Goal: Information Seeking & Learning: Learn about a topic

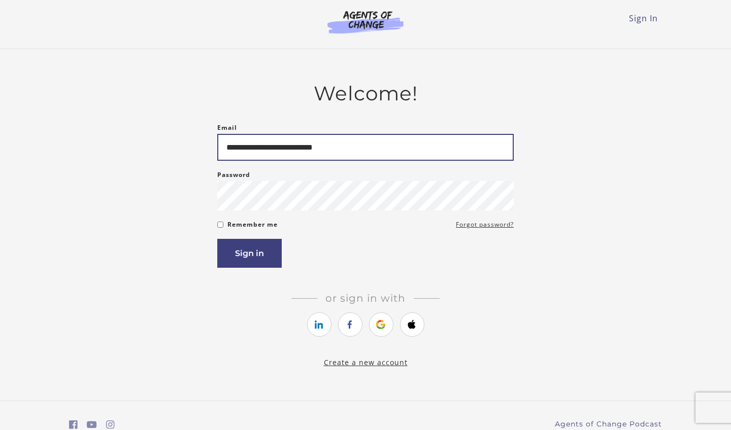
type input "**********"
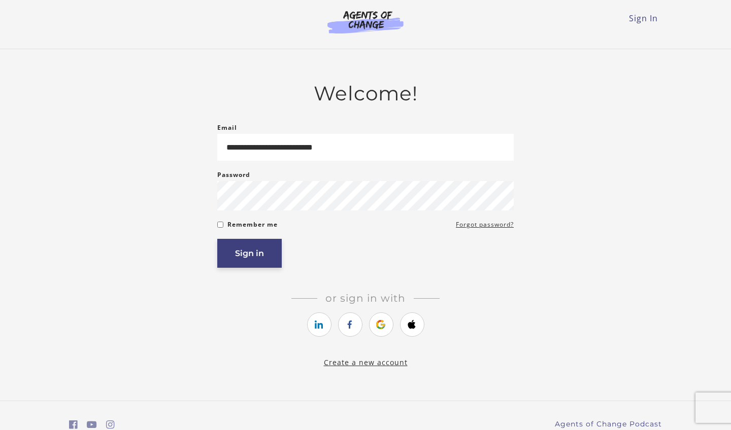
click at [271, 252] on button "Sign in" at bounding box center [249, 253] width 64 height 29
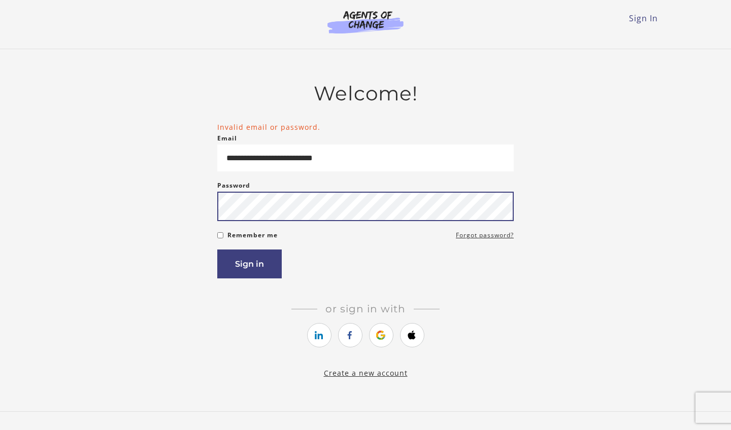
click at [249, 266] on button "Sign in" at bounding box center [249, 264] width 64 height 29
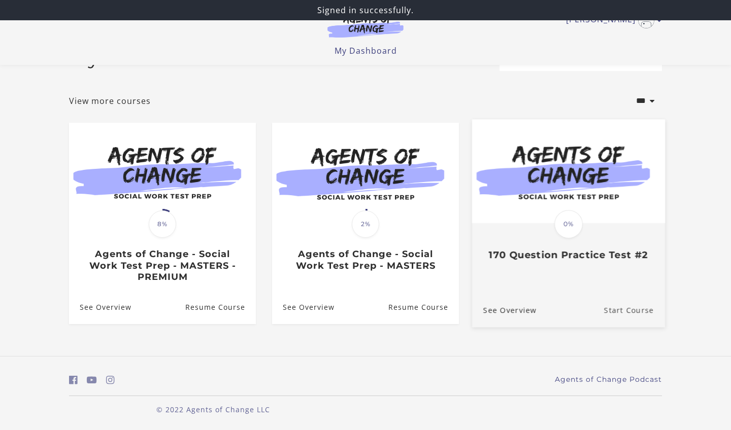
scroll to position [36, 0]
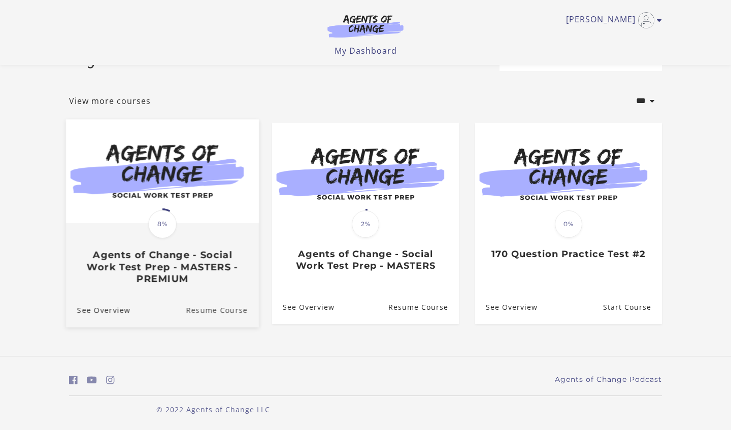
click at [207, 301] on link "Resume Course" at bounding box center [222, 310] width 73 height 34
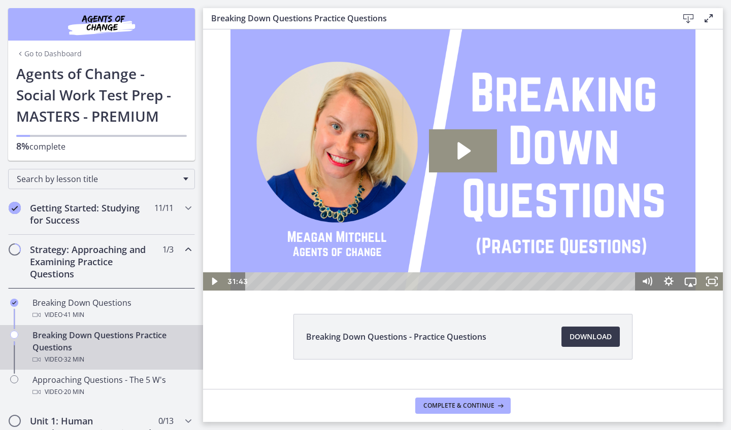
click at [466, 160] on icon "Play Video: cbe1c36tov91j64ibqa0.mp4" at bounding box center [462, 150] width 67 height 43
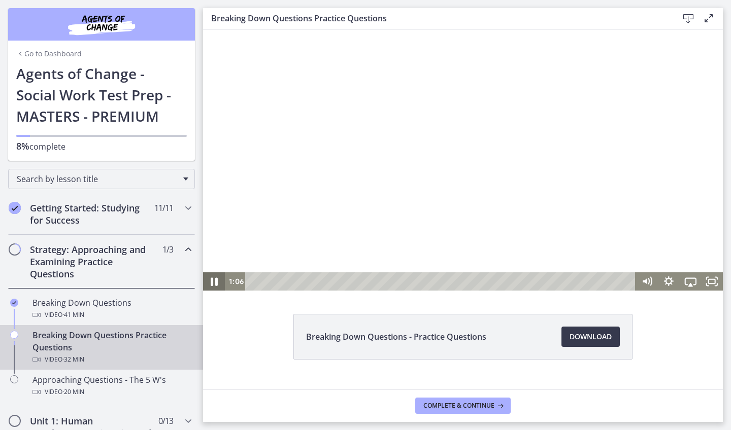
click at [213, 280] on icon "Pause" at bounding box center [214, 282] width 7 height 9
click at [215, 283] on icon "Play Video" at bounding box center [215, 281] width 7 height 9
click at [406, 144] on div at bounding box center [463, 159] width 520 height 261
click at [212, 285] on icon "Play Video" at bounding box center [215, 281] width 22 height 18
click at [269, 238] on div at bounding box center [463, 159] width 520 height 261
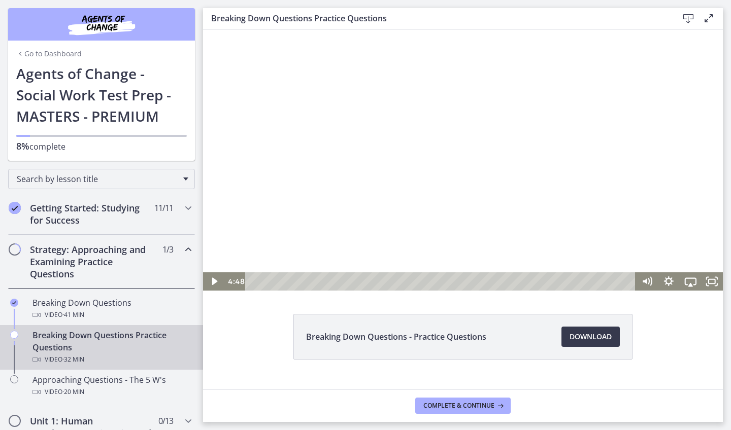
click at [414, 214] on div at bounding box center [463, 159] width 520 height 261
click at [436, 208] on div at bounding box center [463, 159] width 520 height 261
click at [436, 200] on div at bounding box center [463, 159] width 520 height 261
click at [404, 151] on div at bounding box center [463, 159] width 520 height 261
click at [384, 182] on div at bounding box center [463, 159] width 520 height 261
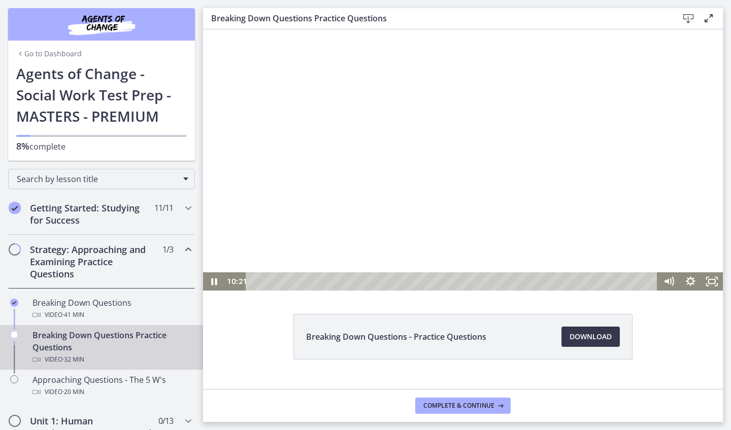
click at [391, 147] on div at bounding box center [463, 159] width 520 height 261
click at [537, 174] on div at bounding box center [463, 159] width 520 height 261
click at [368, 179] on div at bounding box center [463, 159] width 520 height 261
click at [326, 163] on div at bounding box center [463, 159] width 520 height 261
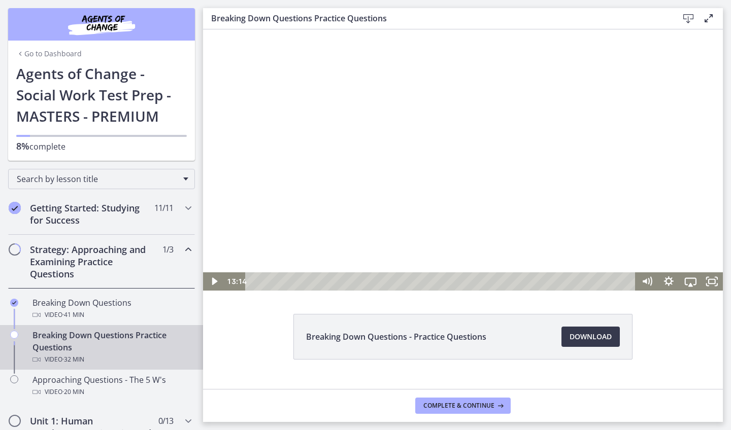
click at [348, 156] on div at bounding box center [463, 159] width 520 height 261
click at [409, 219] on div at bounding box center [463, 159] width 520 height 261
click at [489, 166] on div at bounding box center [463, 159] width 520 height 261
click at [488, 169] on div at bounding box center [463, 159] width 520 height 261
click at [400, 207] on div at bounding box center [463, 159] width 520 height 261
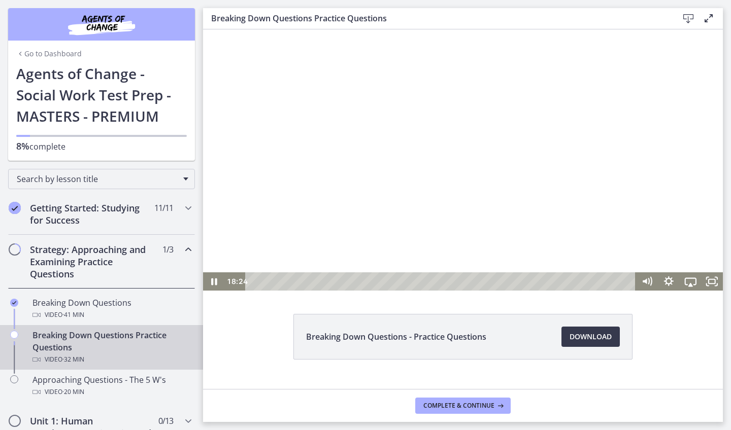
click at [323, 193] on div at bounding box center [463, 159] width 520 height 261
click at [373, 163] on div at bounding box center [463, 159] width 520 height 261
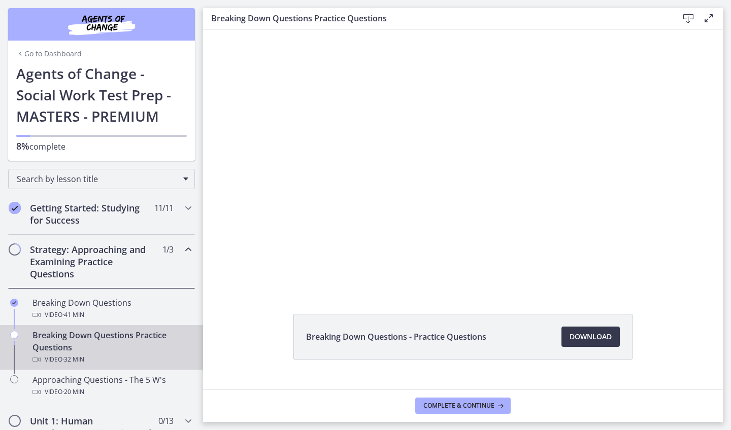
click at [373, 164] on div at bounding box center [463, 159] width 520 height 261
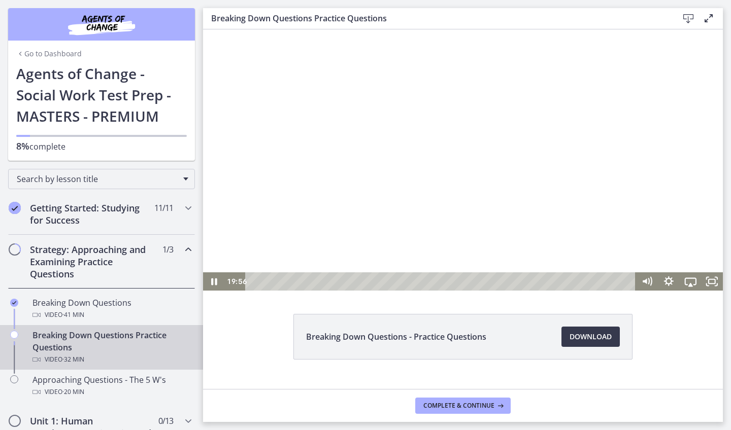
click at [373, 158] on div at bounding box center [463, 159] width 520 height 261
click at [393, 136] on div at bounding box center [463, 159] width 520 height 261
click at [324, 204] on div at bounding box center [463, 159] width 520 height 261
click at [379, 136] on div at bounding box center [463, 159] width 520 height 261
click at [332, 175] on div at bounding box center [463, 159] width 520 height 261
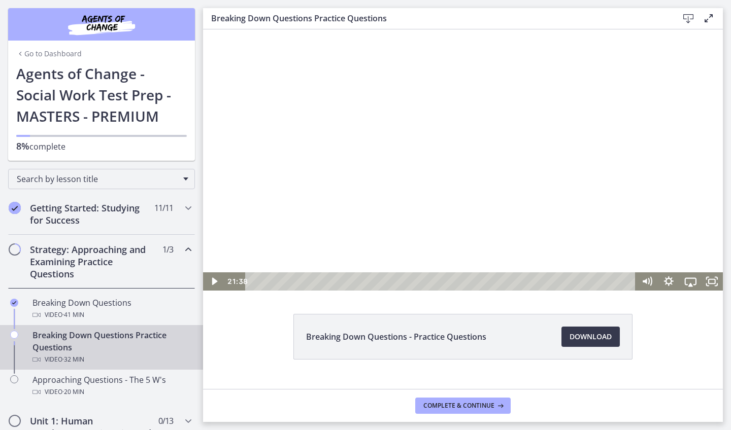
click at [509, 179] on div at bounding box center [463, 159] width 520 height 261
click at [445, 216] on div at bounding box center [463, 159] width 520 height 261
click at [425, 179] on div at bounding box center [463, 159] width 520 height 261
click at [405, 130] on div at bounding box center [463, 159] width 520 height 261
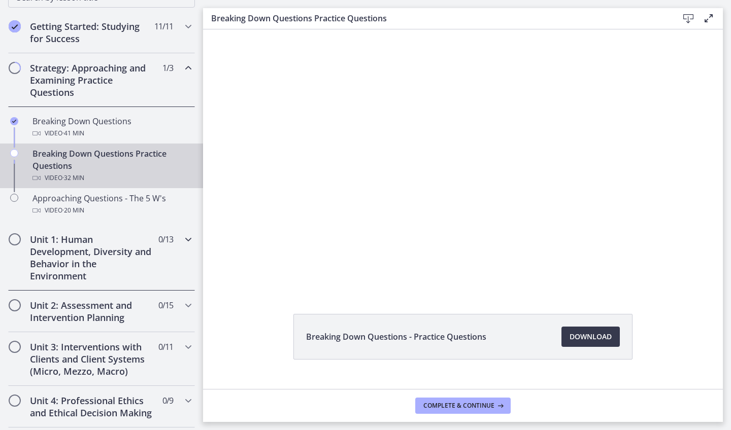
scroll to position [183, 0]
click at [180, 259] on div "Unit 1: Human Development, Diversity and Behavior in the Environment 0 / 13 Com…" at bounding box center [101, 257] width 187 height 66
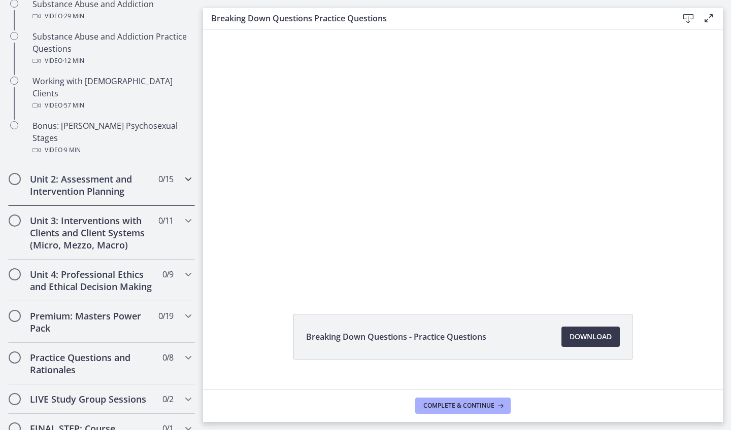
scroll to position [707, 0]
click at [157, 163] on div "Unit 2: Assessment and Intervention Planning 0 / 15 Completed" at bounding box center [101, 184] width 187 height 42
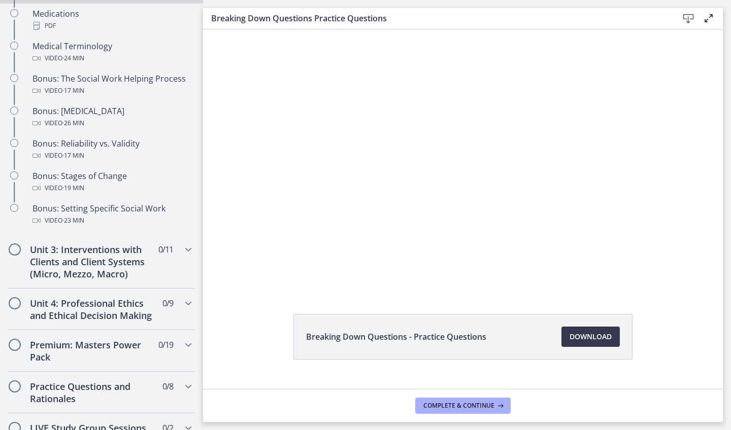
scroll to position [839, 0]
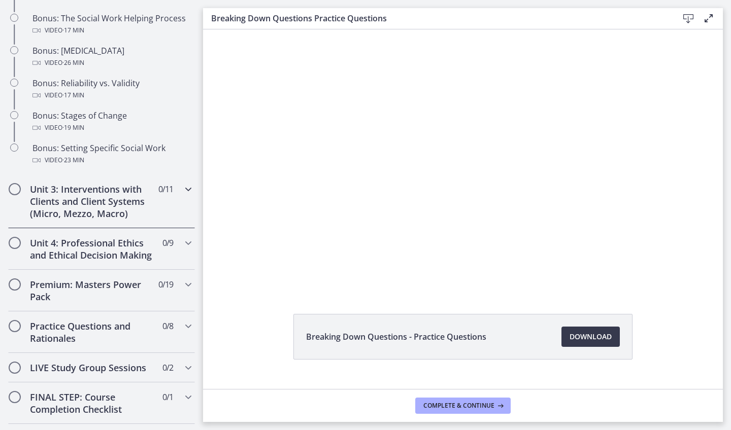
click at [171, 198] on div "Unit 3: Interventions with Clients and Client Systems (Micro, Mezzo, Macro) 0 /…" at bounding box center [101, 202] width 187 height 54
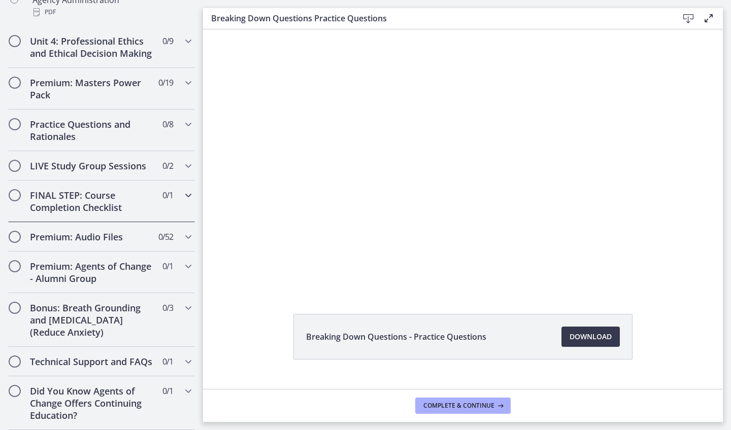
scroll to position [813, 0]
click at [174, 242] on div "Premium: Audio Files 0 / 52 Completed" at bounding box center [101, 236] width 187 height 29
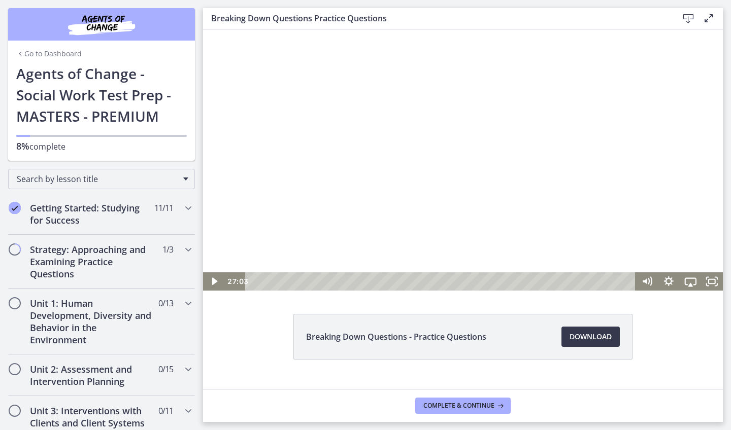
scroll to position [0, 0]
click at [552, 248] on div at bounding box center [463, 159] width 520 height 261
click at [609, 282] on div "29:49" at bounding box center [441, 281] width 377 height 18
click at [619, 282] on div "30:42" at bounding box center [441, 281] width 377 height 18
click at [629, 282] on div "31:34" at bounding box center [441, 281] width 377 height 18
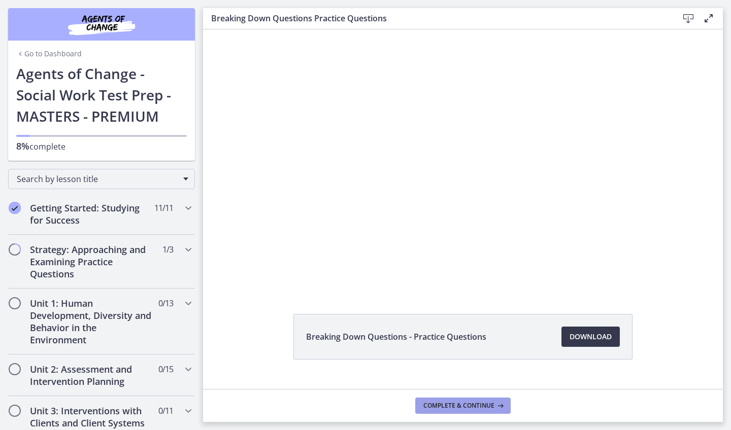
click at [471, 409] on span "Complete & continue" at bounding box center [458, 406] width 71 height 8
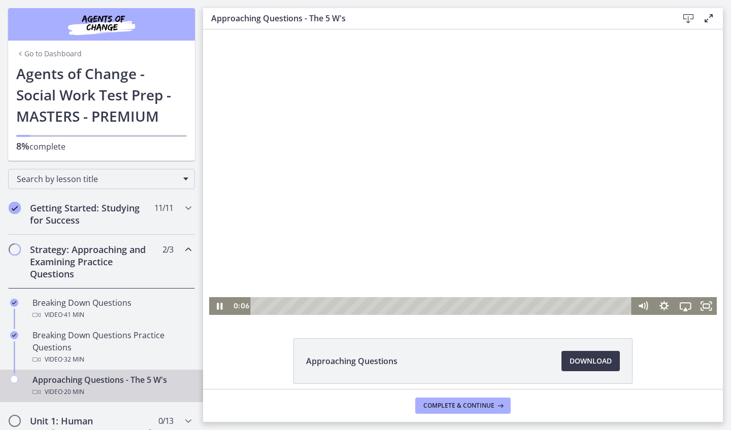
click at [459, 156] on div at bounding box center [463, 172] width 508 height 286
click at [417, 110] on div at bounding box center [463, 172] width 508 height 286
click at [500, 112] on div at bounding box center [463, 172] width 508 height 286
click at [469, 157] on div at bounding box center [463, 172] width 508 height 286
click at [297, 306] on div "Playbar" at bounding box center [442, 306] width 368 height 18
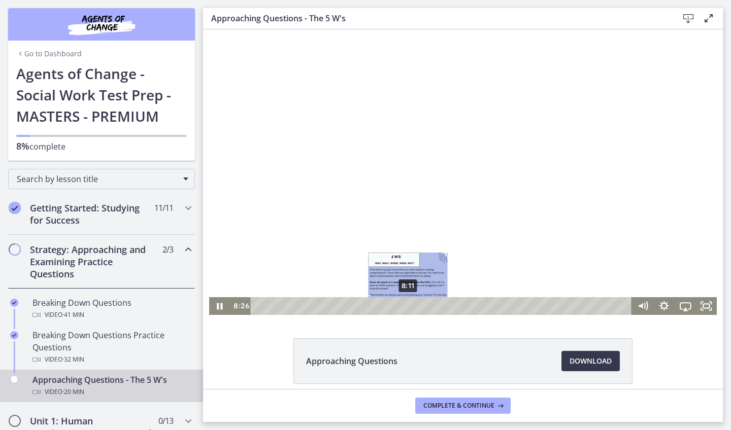
click at [408, 307] on div "8:11" at bounding box center [442, 306] width 368 height 18
click at [471, 264] on div at bounding box center [463, 172] width 508 height 286
click at [409, 303] on div "Playbar" at bounding box center [409, 306] width 6 height 6
click at [425, 218] on div at bounding box center [463, 172] width 508 height 286
click at [394, 174] on div at bounding box center [463, 172] width 508 height 286
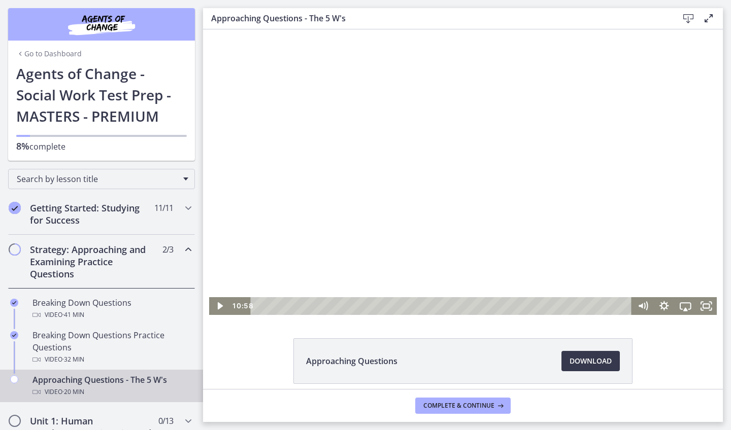
click at [505, 228] on div at bounding box center [463, 172] width 508 height 286
click at [538, 136] on div at bounding box center [463, 172] width 508 height 286
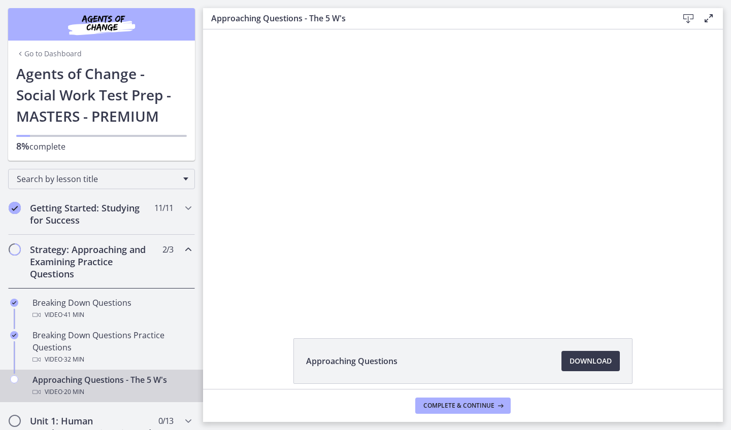
click at [536, 136] on div at bounding box center [463, 172] width 508 height 286
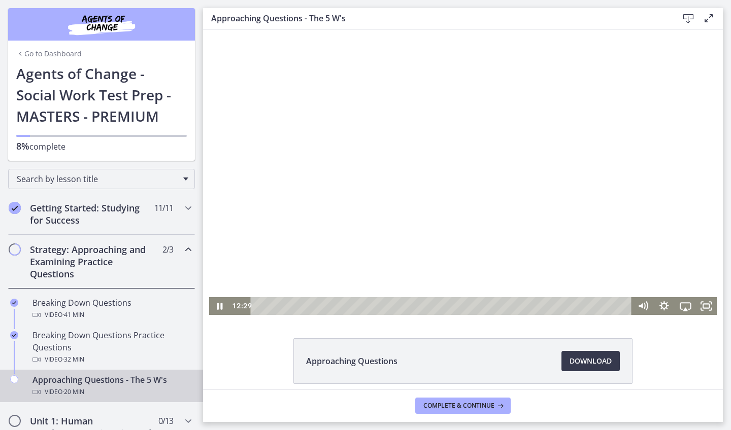
click at [419, 214] on div at bounding box center [463, 172] width 508 height 286
click at [478, 184] on div at bounding box center [463, 172] width 508 height 286
click at [280, 231] on div at bounding box center [463, 172] width 508 height 286
click at [223, 304] on icon "Pause" at bounding box center [219, 306] width 21 height 18
click at [404, 185] on div at bounding box center [463, 172] width 508 height 286
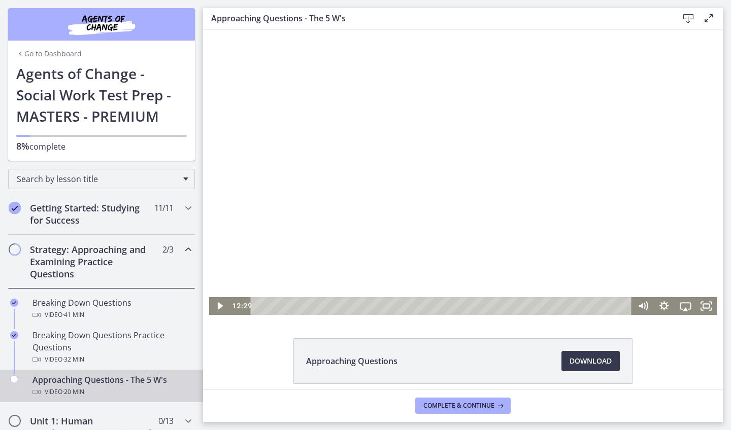
click at [441, 173] on div at bounding box center [463, 172] width 508 height 286
click at [405, 184] on div at bounding box center [463, 172] width 508 height 286
click at [221, 306] on icon "Play Video" at bounding box center [220, 306] width 7 height 9
click at [425, 155] on div at bounding box center [463, 172] width 508 height 286
click at [559, 133] on div at bounding box center [463, 172] width 508 height 286
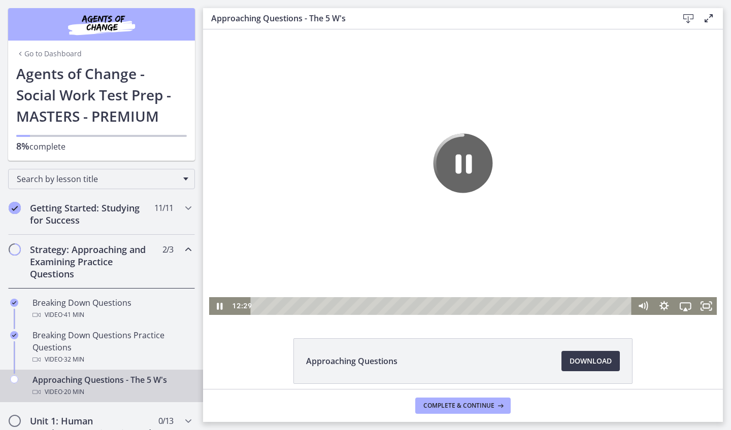
click at [500, 219] on div at bounding box center [463, 172] width 508 height 286
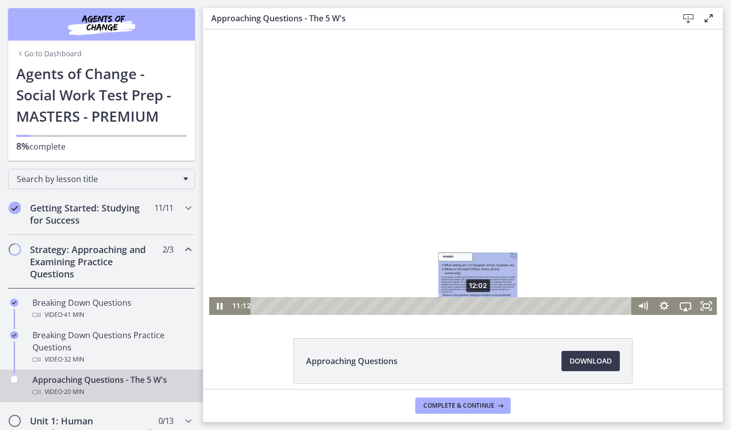
click at [478, 305] on div "12:02" at bounding box center [442, 306] width 368 height 18
click at [486, 308] on div "12:27" at bounding box center [442, 306] width 368 height 18
click at [600, 118] on div at bounding box center [463, 172] width 508 height 286
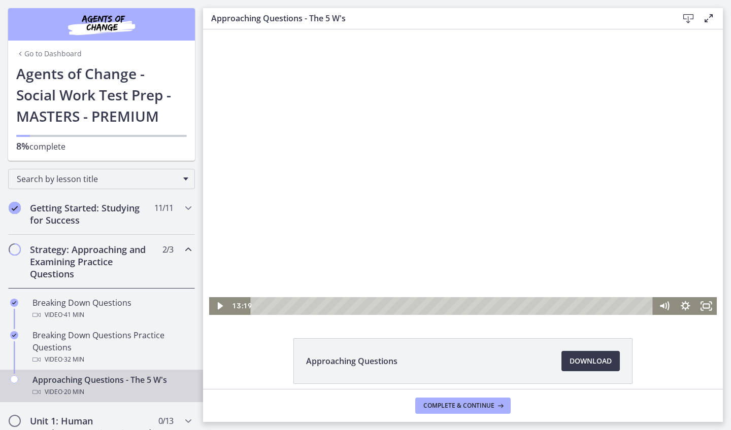
click at [460, 177] on div at bounding box center [463, 172] width 508 height 286
click at [558, 193] on div at bounding box center [463, 172] width 508 height 286
click at [519, 187] on div at bounding box center [463, 172] width 508 height 286
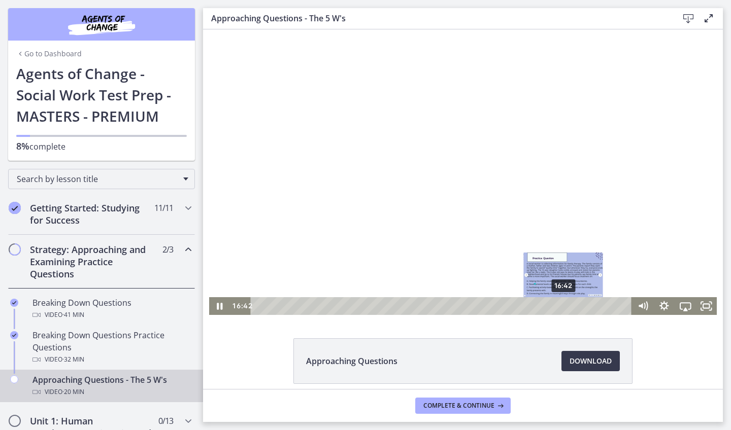
click at [564, 308] on div "16:42" at bounding box center [442, 306] width 368 height 18
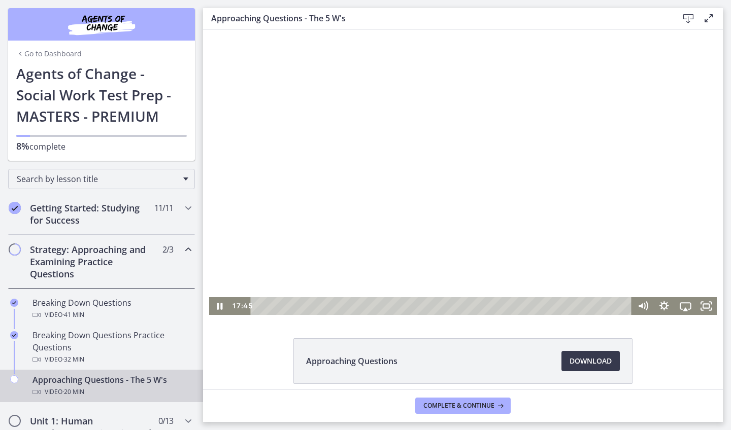
click at [471, 151] on div at bounding box center [463, 172] width 508 height 286
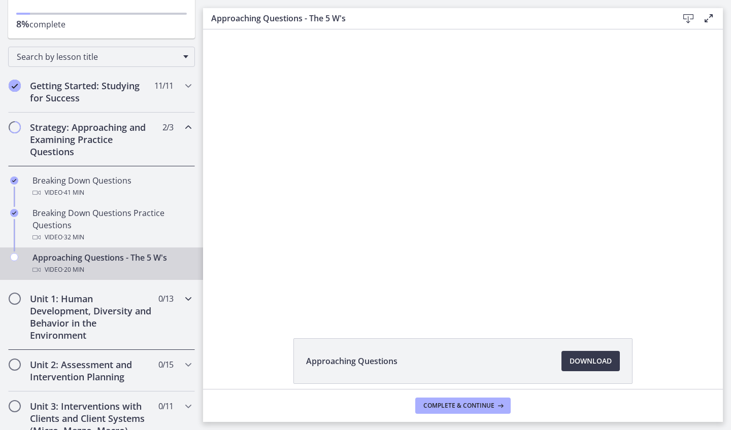
scroll to position [122, 0]
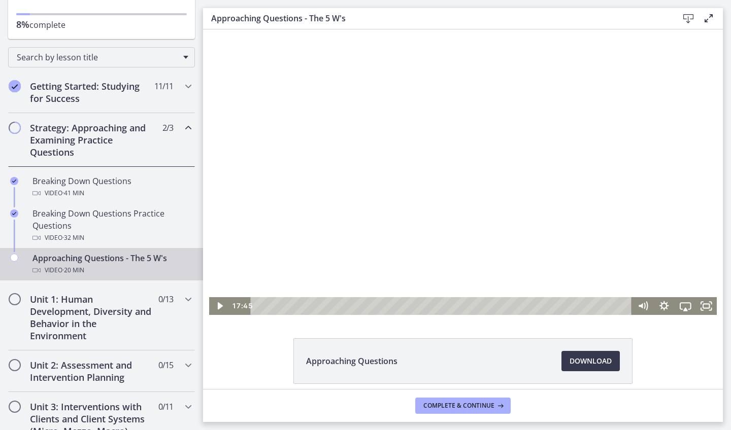
click at [395, 180] on div at bounding box center [463, 172] width 508 height 286
click at [368, 158] on div at bounding box center [463, 172] width 508 height 286
click at [425, 207] on div at bounding box center [463, 172] width 508 height 286
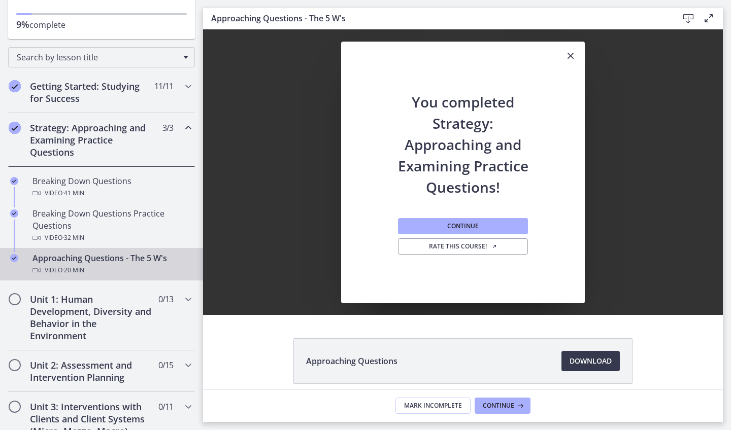
scroll to position [0, 0]
click at [483, 225] on button "Continue" at bounding box center [463, 226] width 130 height 16
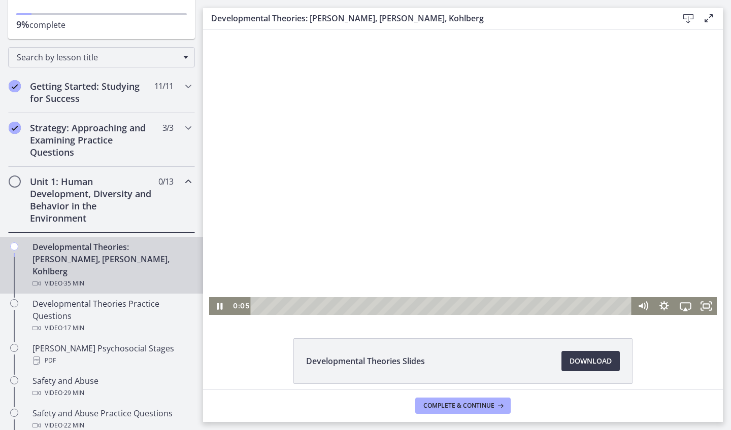
click at [307, 204] on div at bounding box center [463, 172] width 508 height 286
